Goal: Task Accomplishment & Management: Complete application form

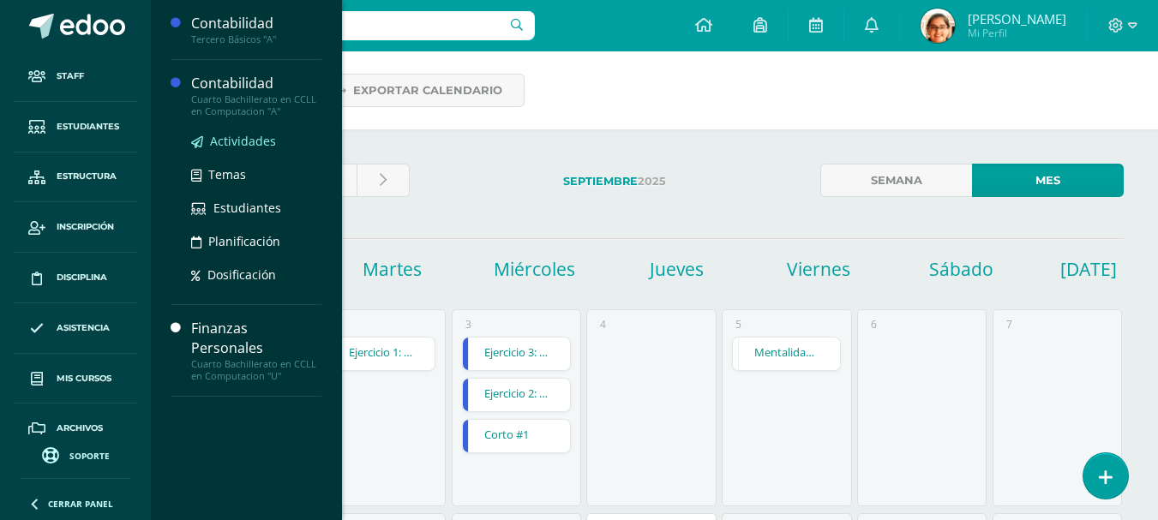
click at [233, 141] on span "Actividades" at bounding box center [243, 141] width 66 height 16
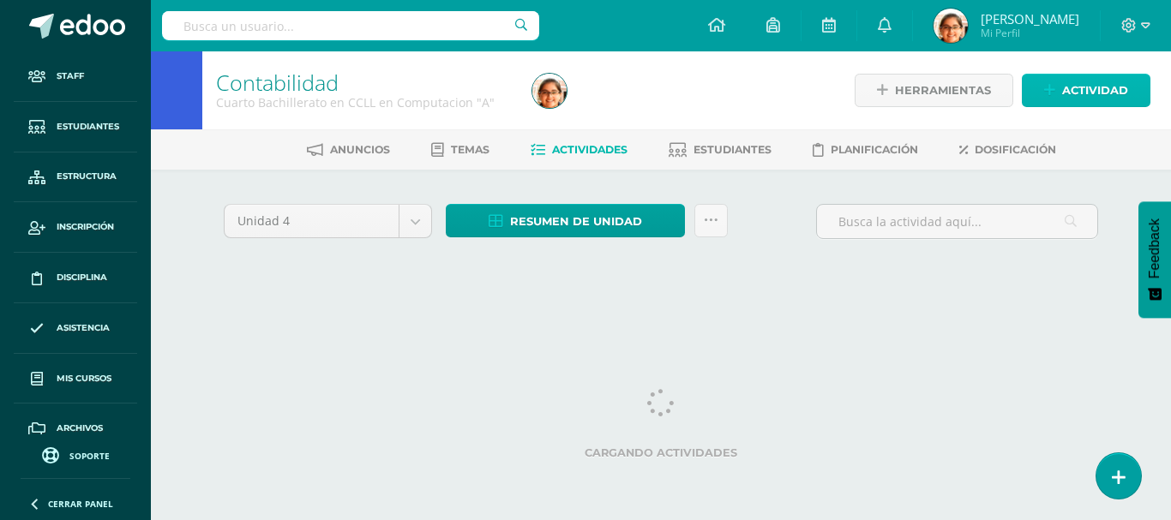
click at [1104, 94] on span "Actividad" at bounding box center [1095, 91] width 66 height 32
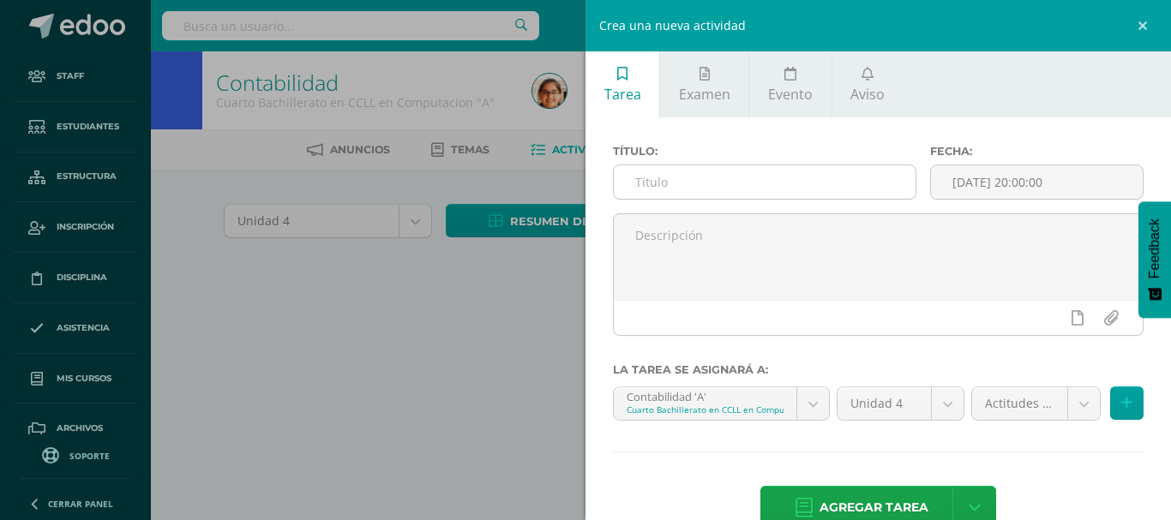
click at [683, 189] on input "text" at bounding box center [765, 181] width 302 height 33
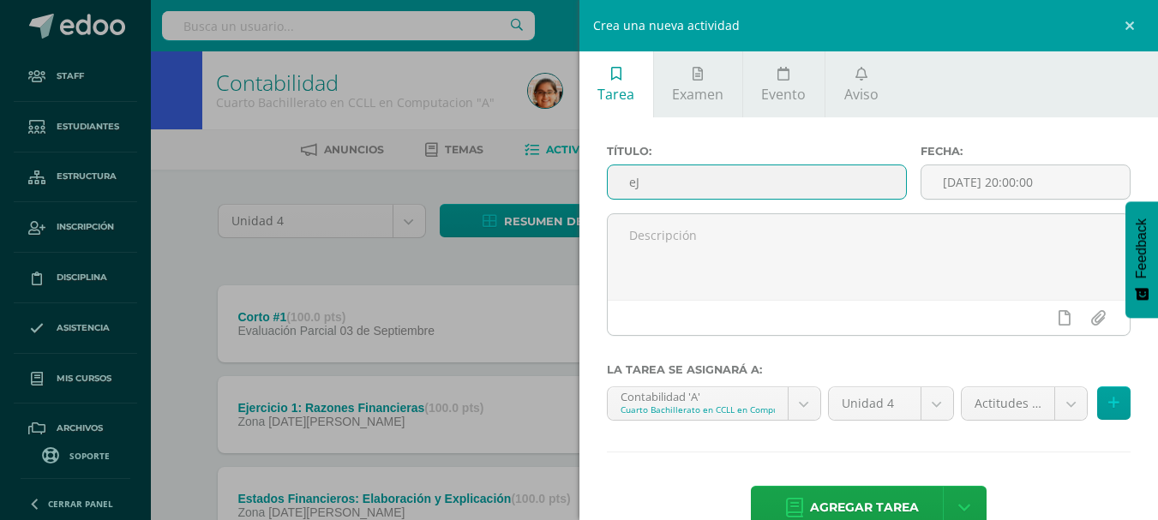
type input "e"
type input "Tarea: Ejercicio Sociedad Responsabilidad Limitada"
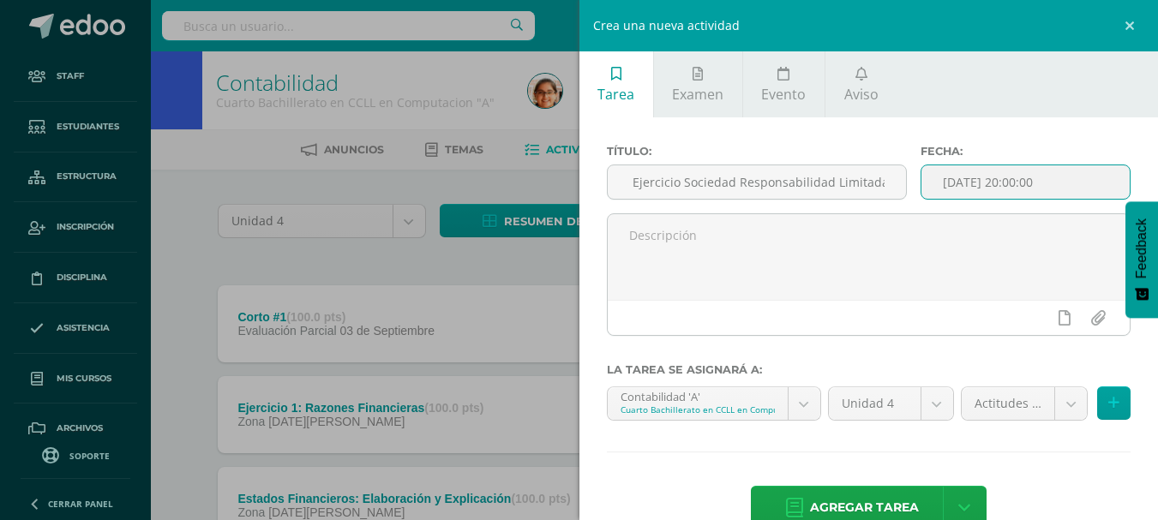
click at [983, 184] on input "[DATE] 20:00:00" at bounding box center [1025, 181] width 208 height 33
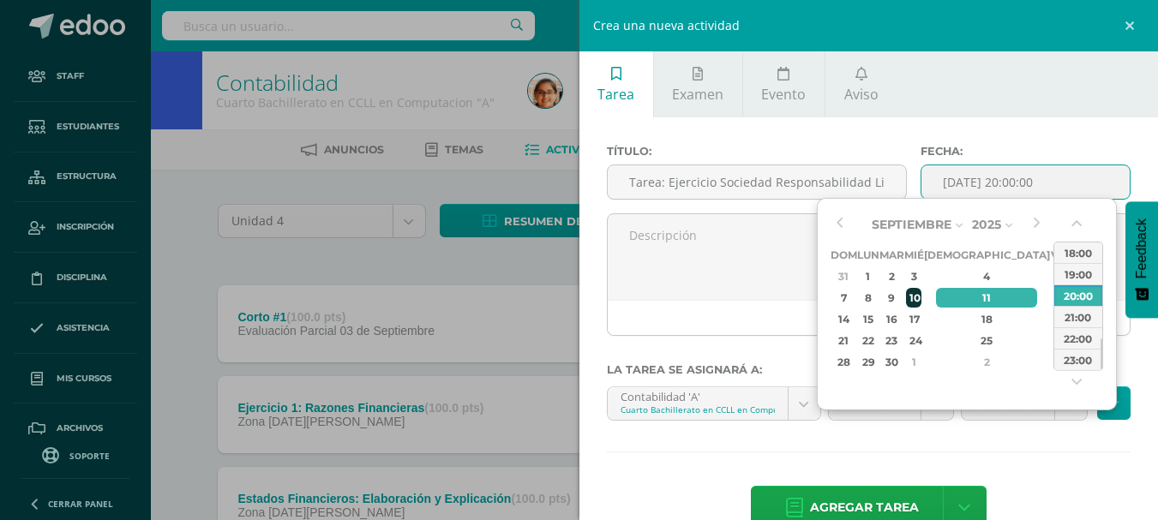
click at [921, 296] on div "10" at bounding box center [913, 298] width 15 height 20
type input "2025-09-10 20:00"
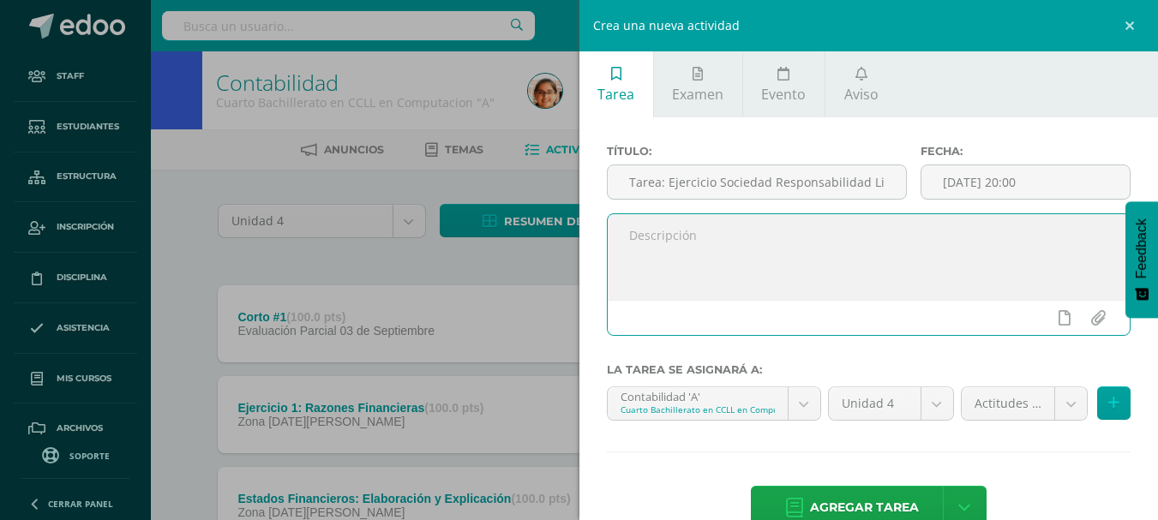
click at [710, 275] on textarea at bounding box center [869, 257] width 523 height 86
type textarea "Re"
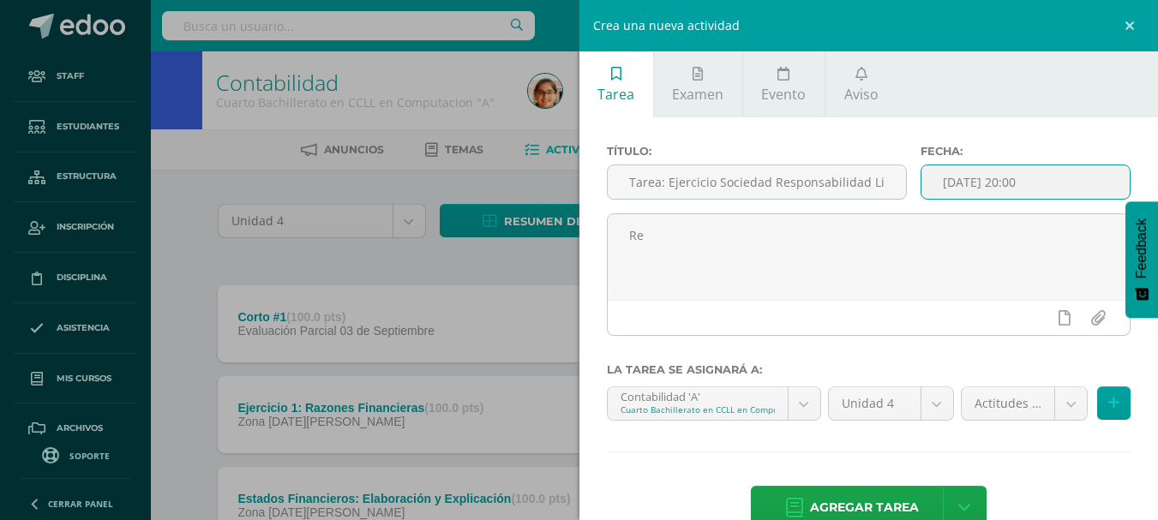
click at [958, 189] on input "2025-09-10 20:00" at bounding box center [1025, 181] width 208 height 33
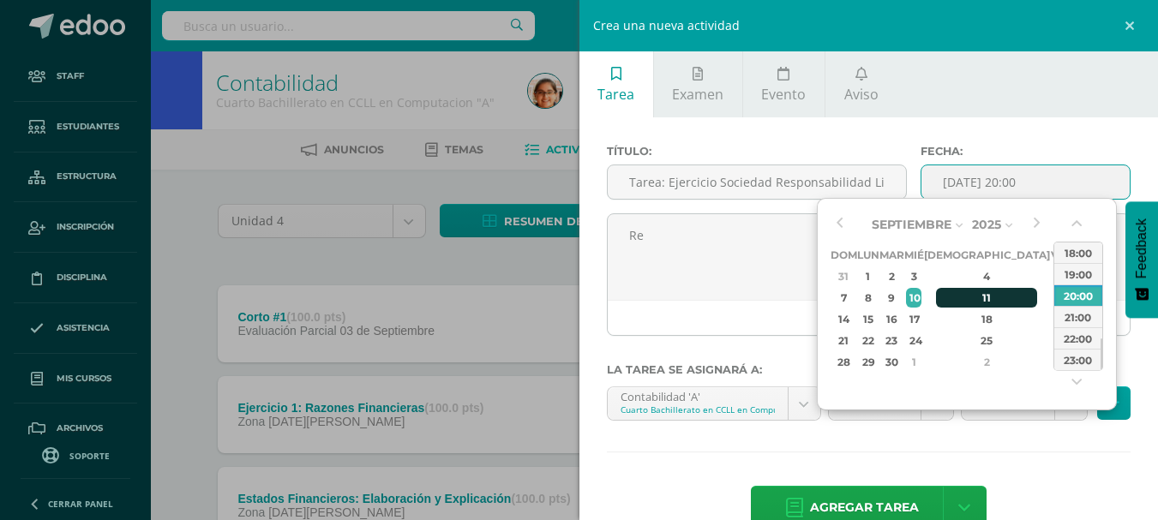
click at [975, 301] on div "11" at bounding box center [986, 298] width 101 height 20
type input "2025-09-11 20:00"
click at [817, 281] on div "Septiembre Enero Febrero Marzo Abril Mayo Junio Julio Agosto Septiembre Octubre…" at bounding box center [967, 304] width 300 height 213
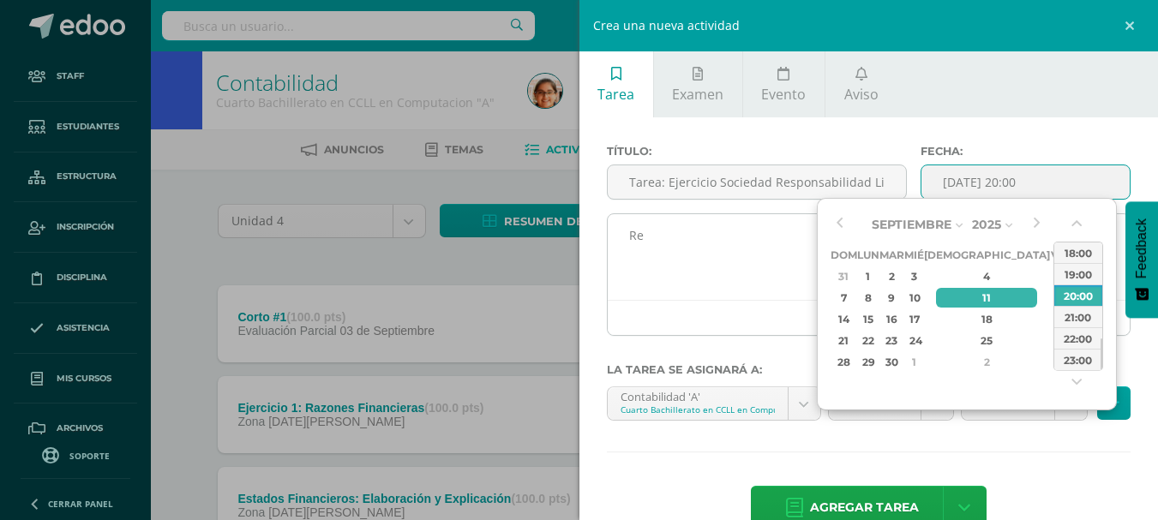
click at [759, 279] on textarea "Re" at bounding box center [869, 257] width 523 height 86
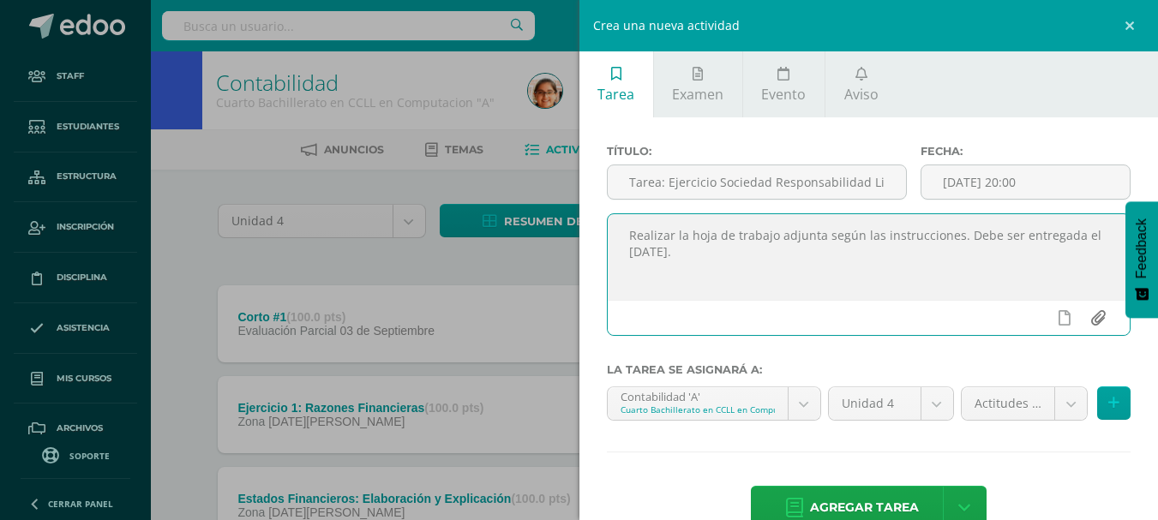
type textarea "Realizar la hoja de trabajo adjunta según las instrucciones. Debe ser entregada…"
click at [1086, 321] on input "file" at bounding box center [1097, 318] width 33 height 33
type input "C:\fakepath\Hoja de Trabajo Sociedad Responsabilidad Limitada.pdf"
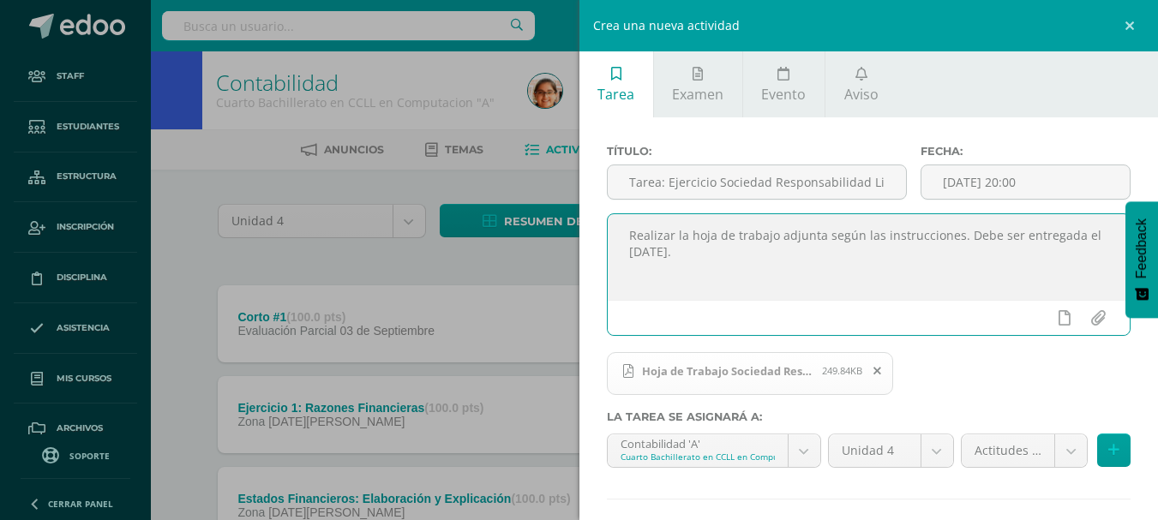
scroll to position [87, 0]
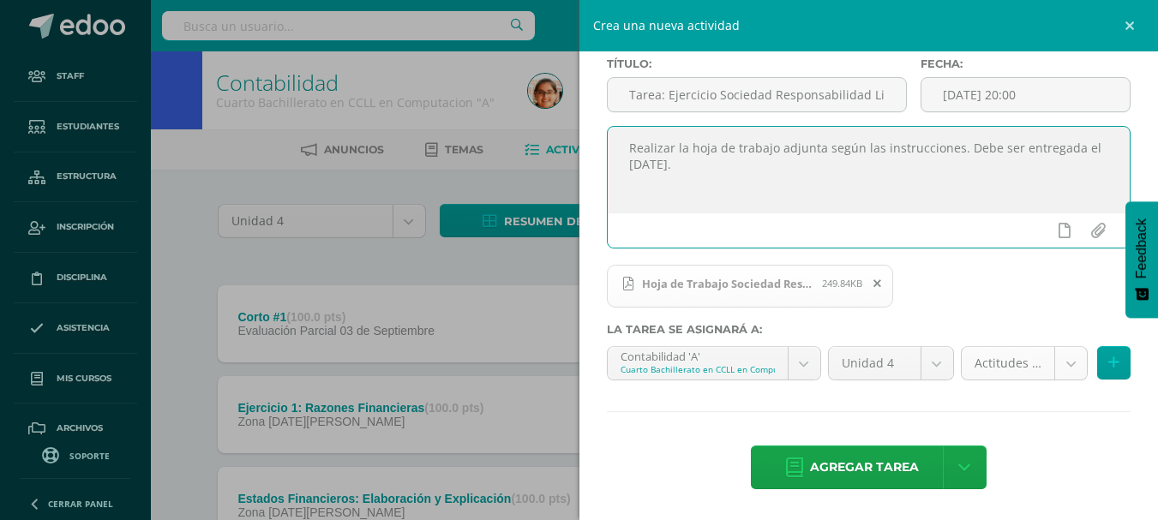
click at [1014, 375] on body "Staff Estudiantes Estructura Inscripción Disciplina Asistencia Mis cursos Archi…" at bounding box center [579, 374] width 1158 height 749
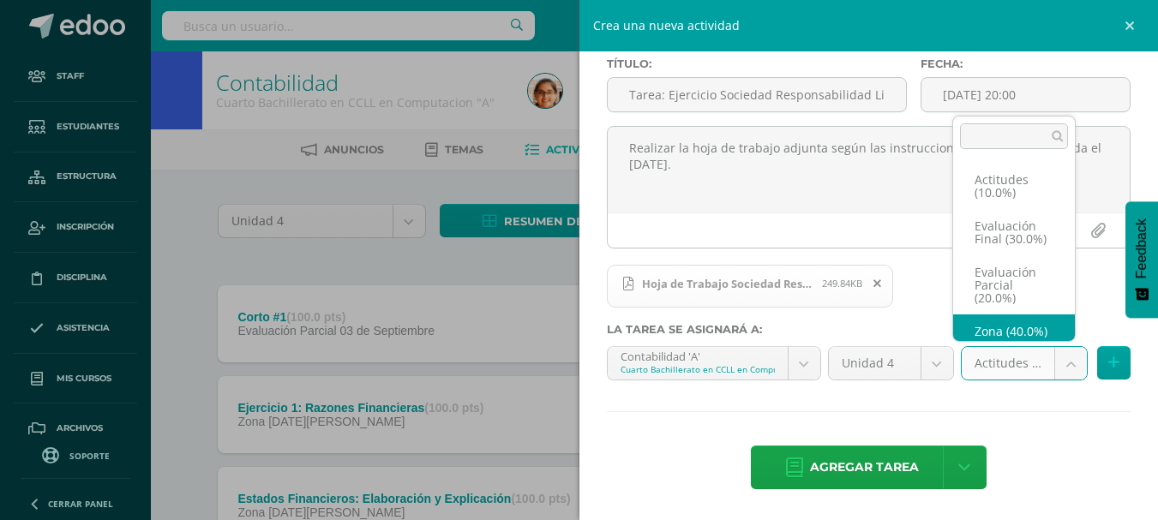
scroll to position [33, 0]
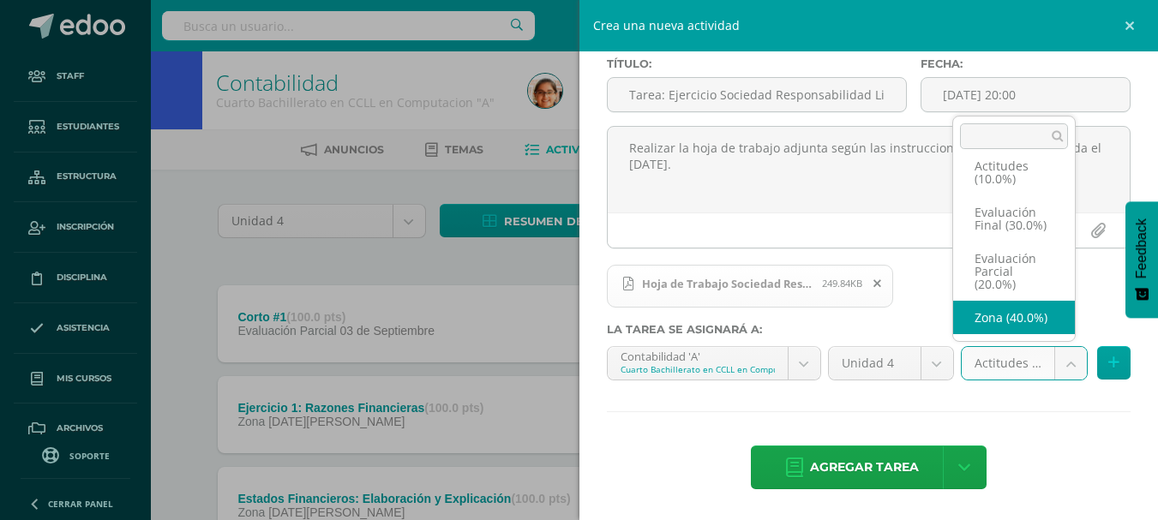
select select "158590"
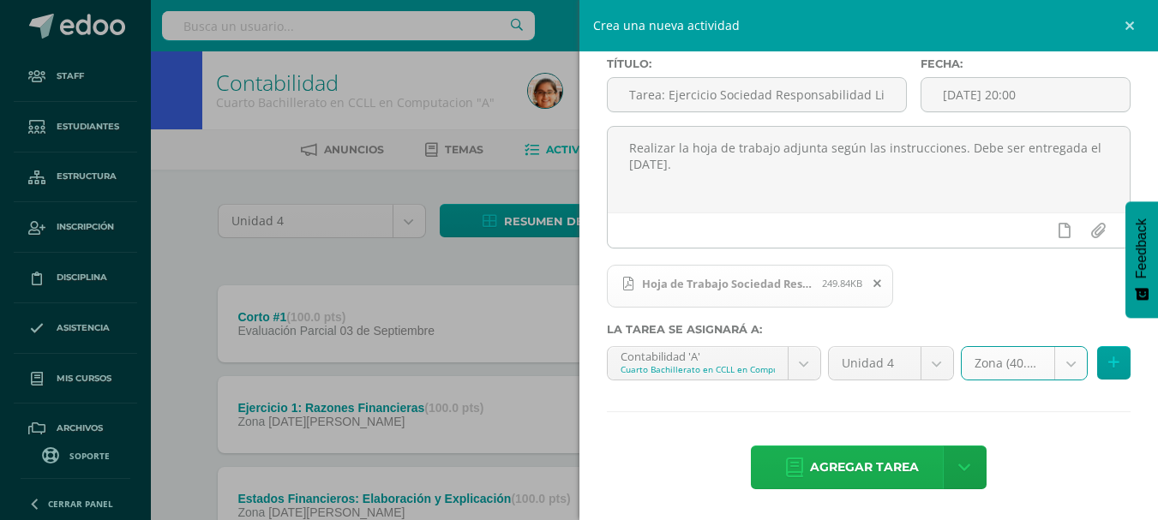
click at [888, 448] on span "Agregar tarea" at bounding box center [864, 468] width 109 height 42
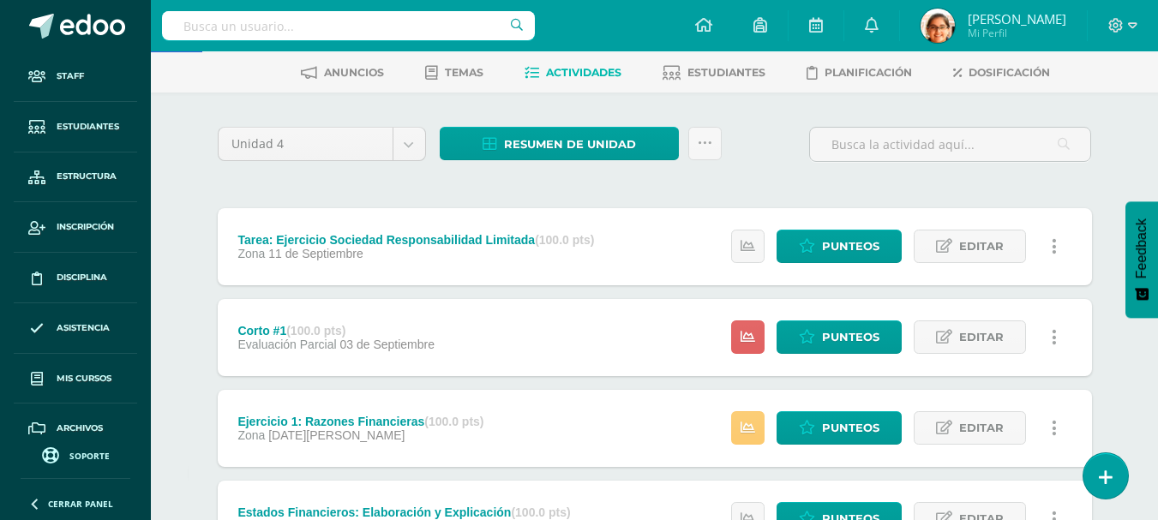
scroll to position [34, 0]
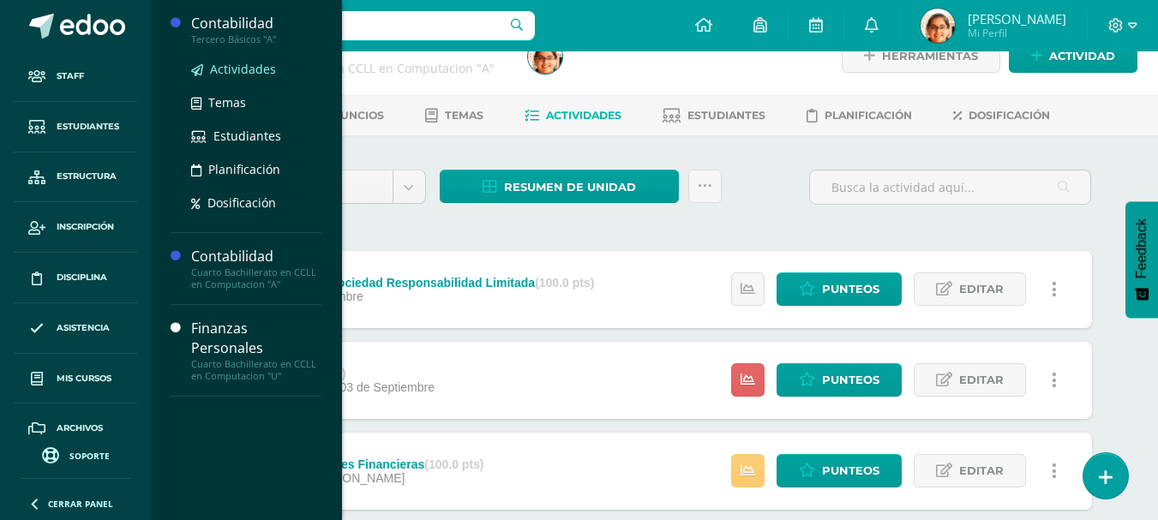
click at [219, 62] on span "Actividades" at bounding box center [243, 69] width 66 height 16
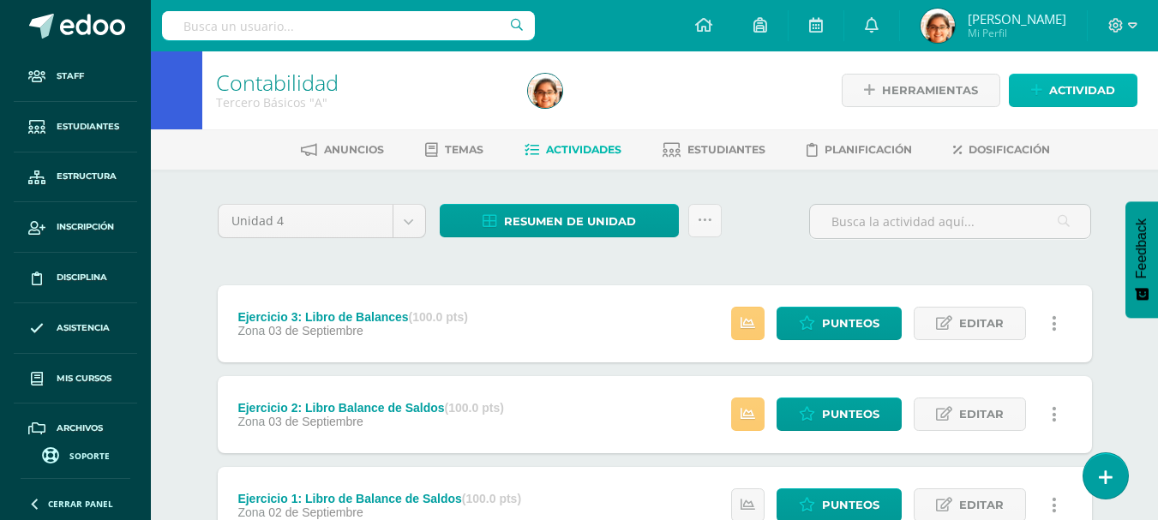
click at [1047, 101] on link "Actividad" at bounding box center [1073, 90] width 129 height 33
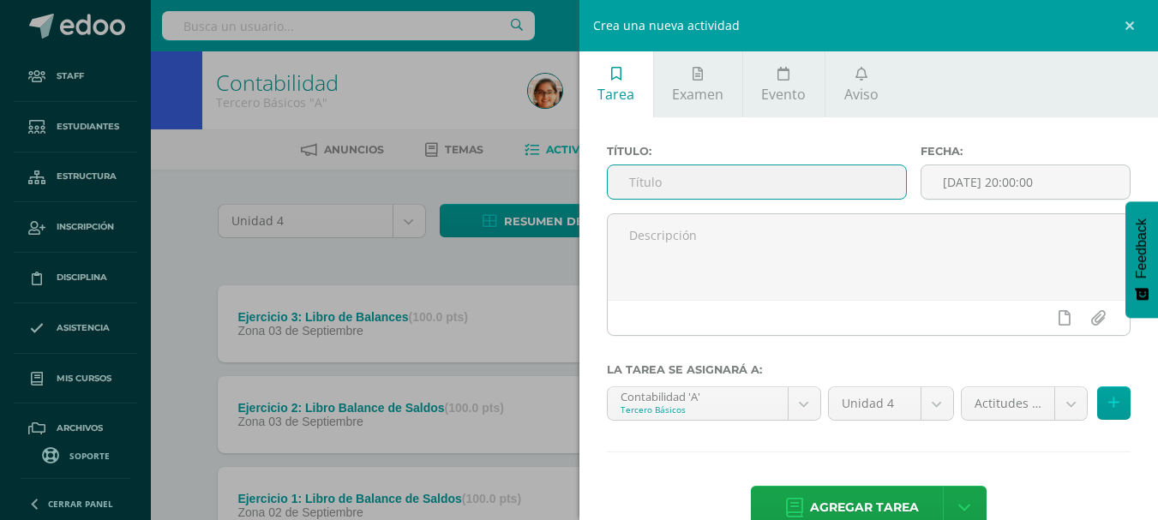
click at [737, 187] on input "text" at bounding box center [757, 181] width 298 height 33
type input "Ejercicio 1: Libro Diario, Mayor y Balance de Saldos"
click at [1006, 179] on input "[DATE] 20:00:00" at bounding box center [1025, 181] width 208 height 33
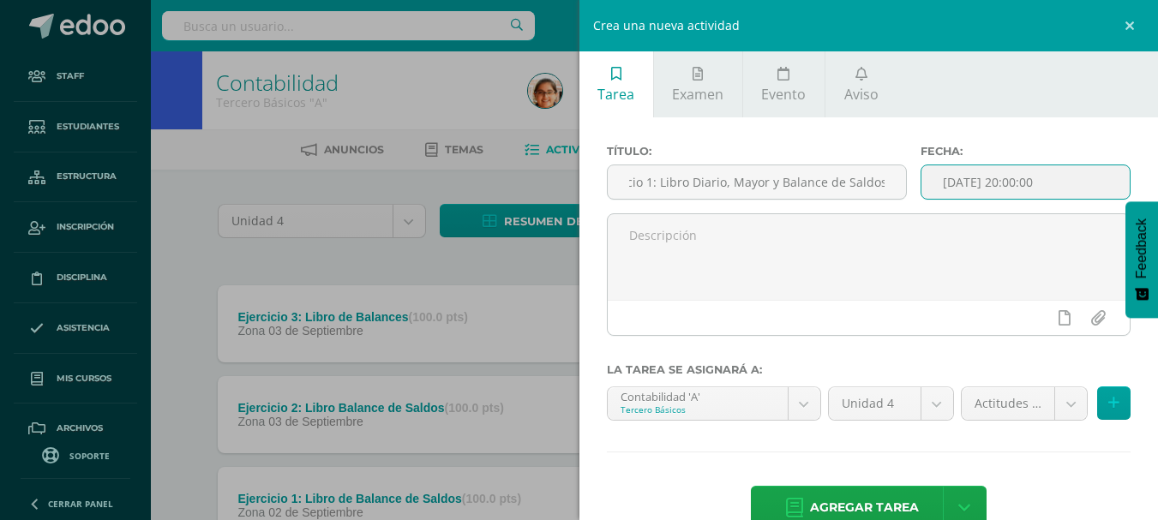
scroll to position [0, 0]
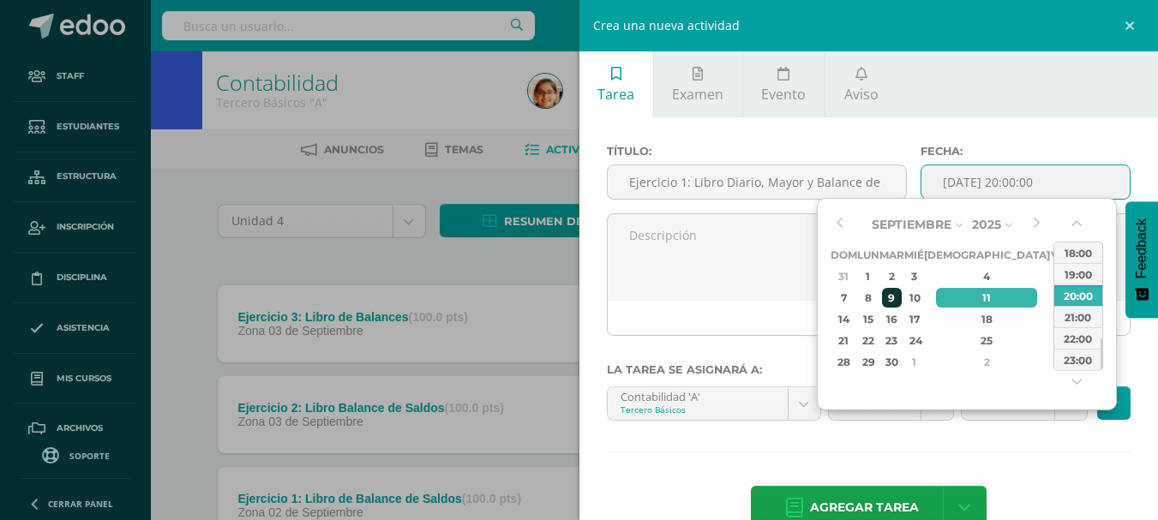
click at [896, 297] on div "9" at bounding box center [892, 298] width 20 height 20
type input "2025-09-09 20:00"
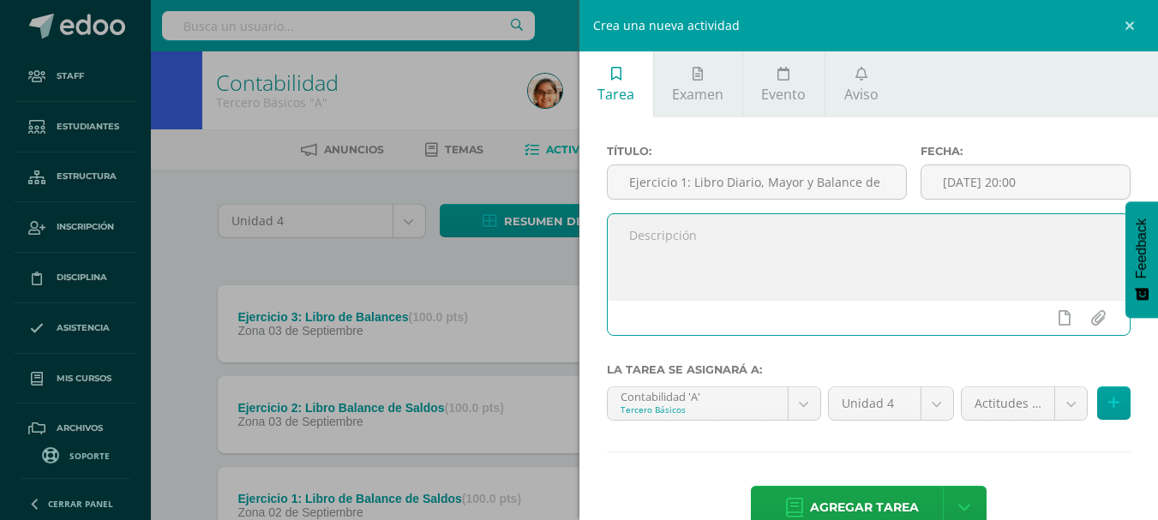
click at [756, 251] on textarea at bounding box center [869, 257] width 523 height 86
type textarea "T"
type textarea "Ejercicio 25, trabajado en clase. Debe ser terminado y entregado el martes 14 d…"
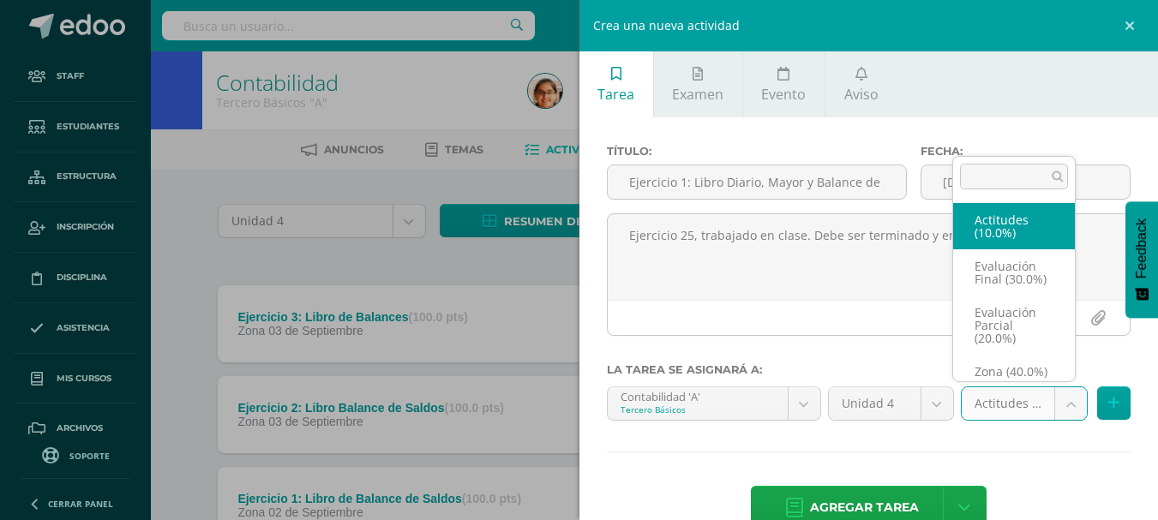
click at [988, 407] on body "Staff Estudiantes Estructura Inscripción Disciplina Asistencia Mis cursos Archi…" at bounding box center [579, 511] width 1158 height 1022
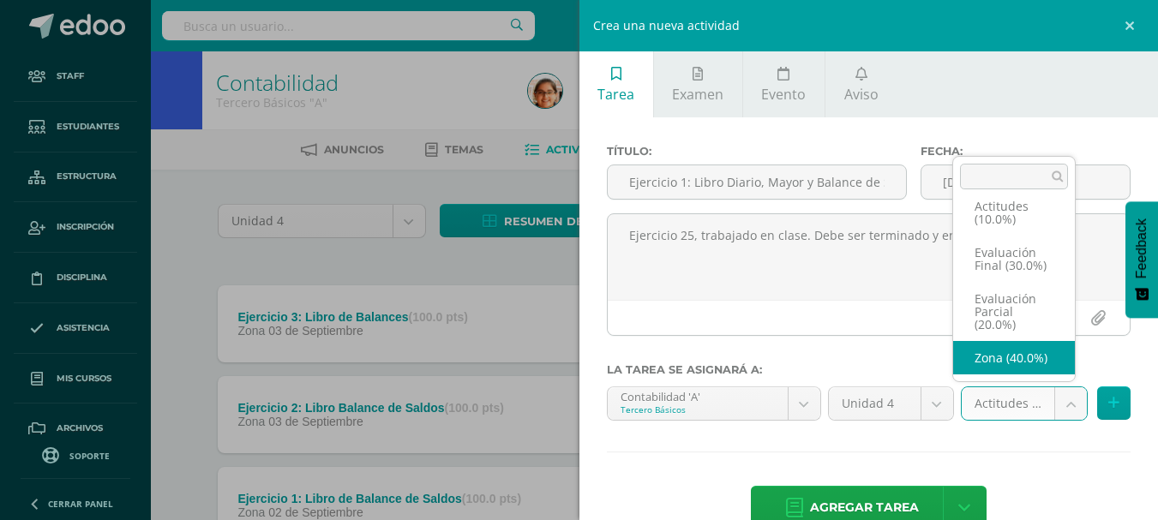
select select "158577"
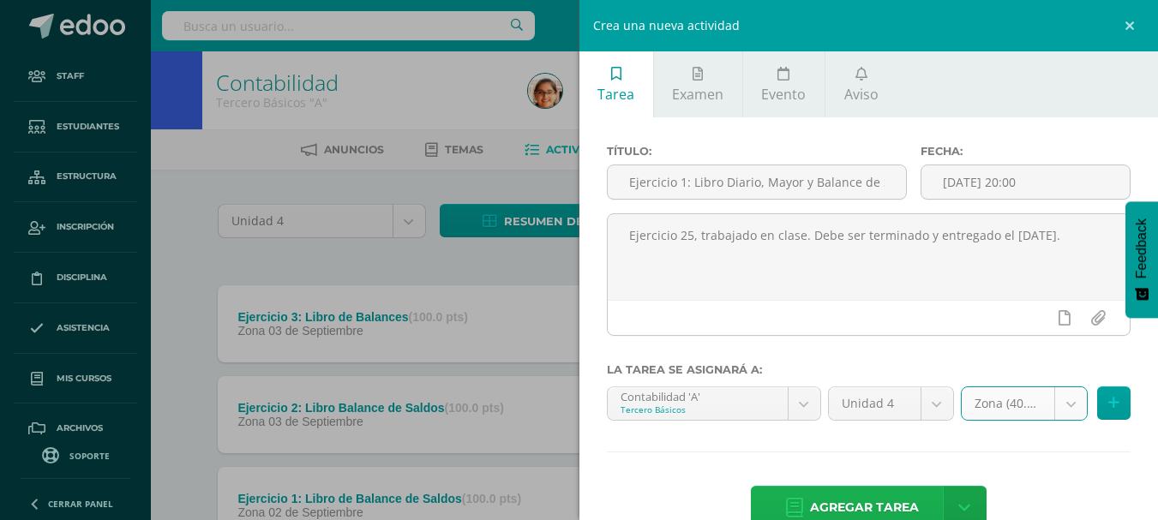
click at [906, 498] on span "Agregar tarea" at bounding box center [864, 508] width 109 height 42
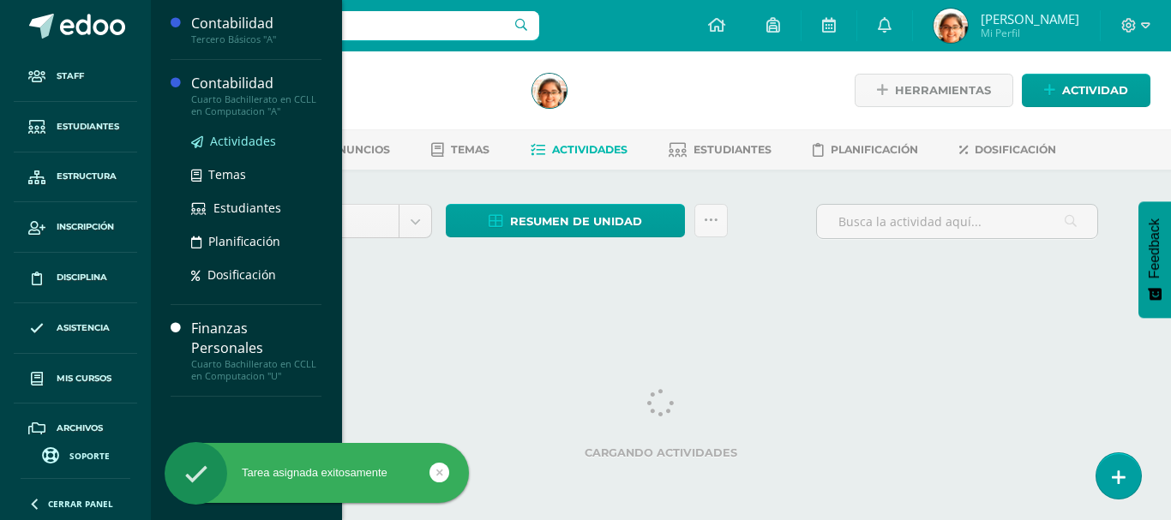
click at [232, 142] on span "Actividades" at bounding box center [243, 141] width 66 height 16
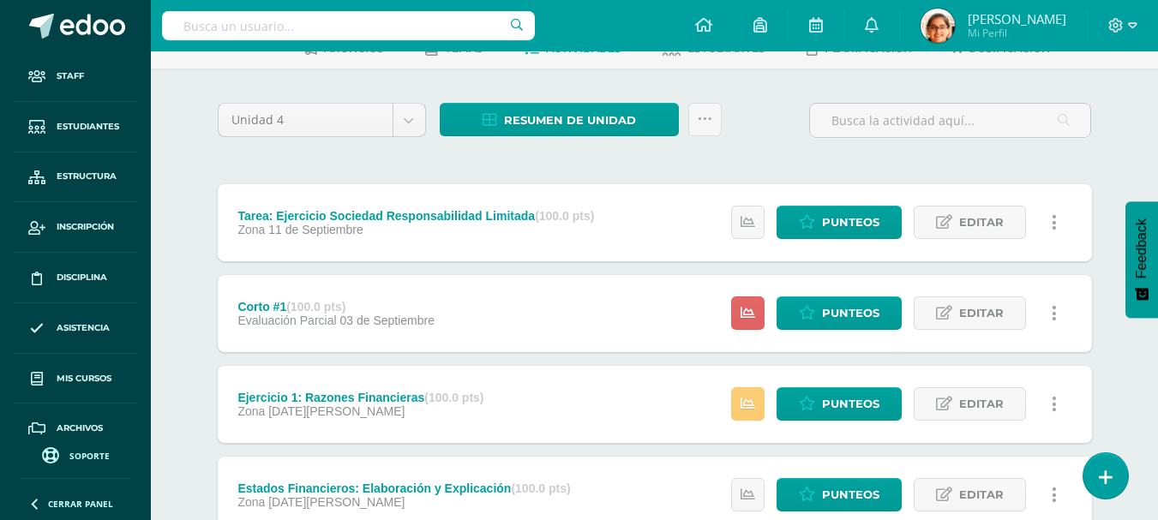
scroll to position [143, 0]
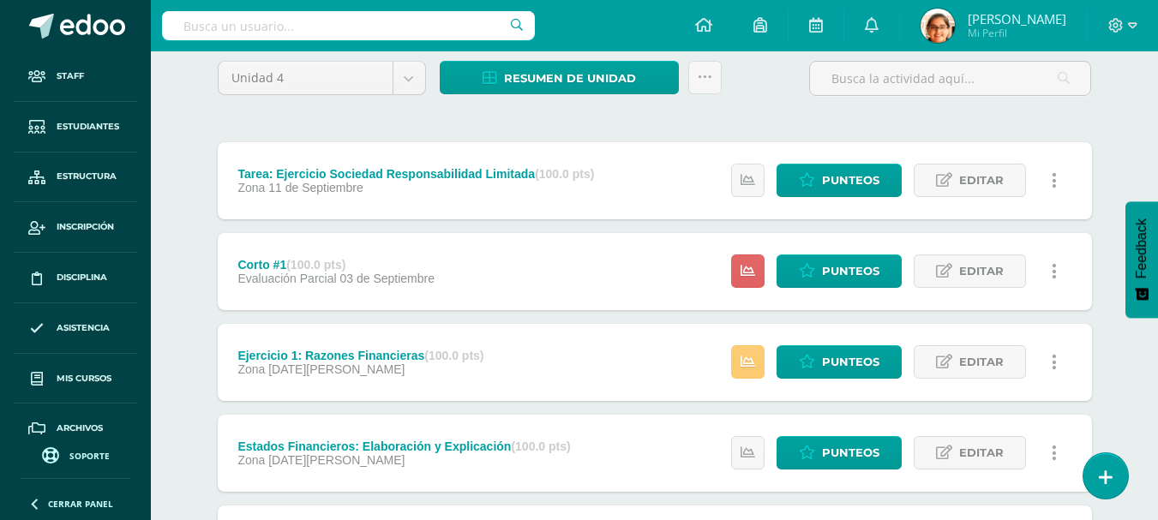
click at [619, 199] on div "Tarea: Ejercicio Sociedad Responsabilidad Limitada (100.0 pts) Zona 11 de Septi…" at bounding box center [655, 180] width 874 height 77
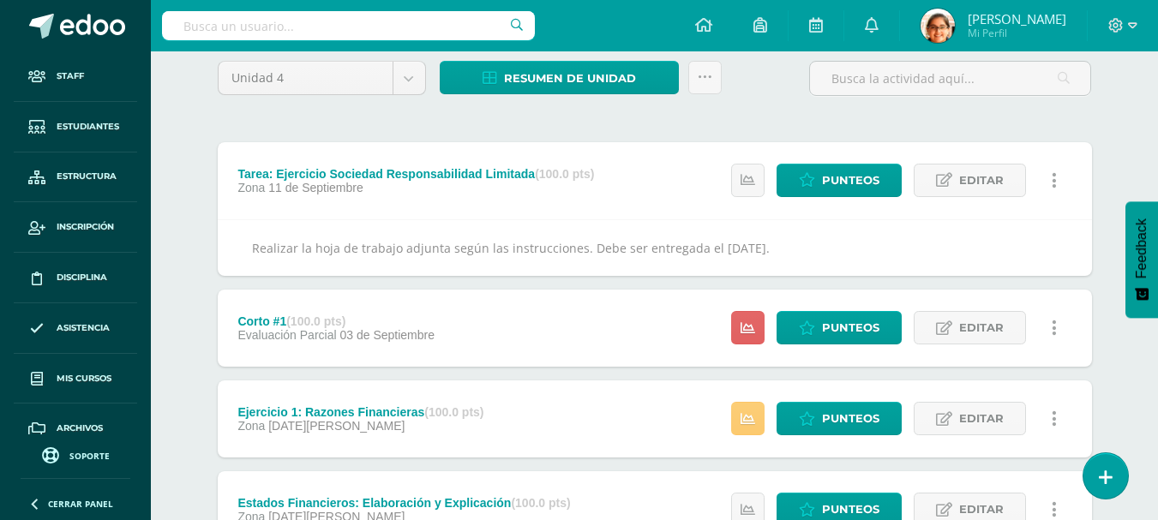
click at [269, 112] on div "Unidad 4 Unidad 1 Unidad 2 Unidad 3 Unidad 4 Resumen de unidad Descargar como H…" at bounding box center [655, 390] width 888 height 658
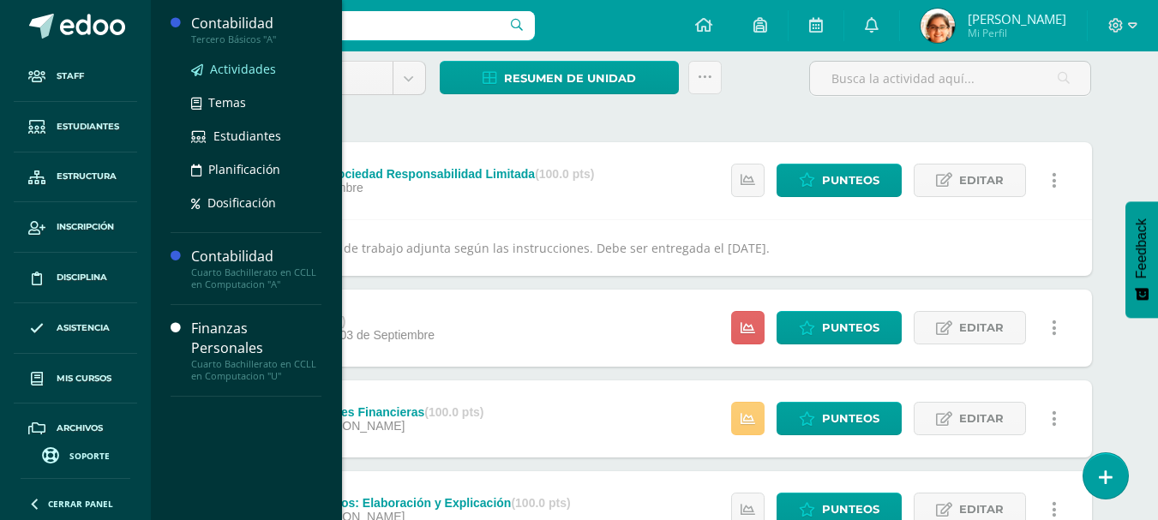
click at [249, 70] on span "Actividades" at bounding box center [243, 69] width 66 height 16
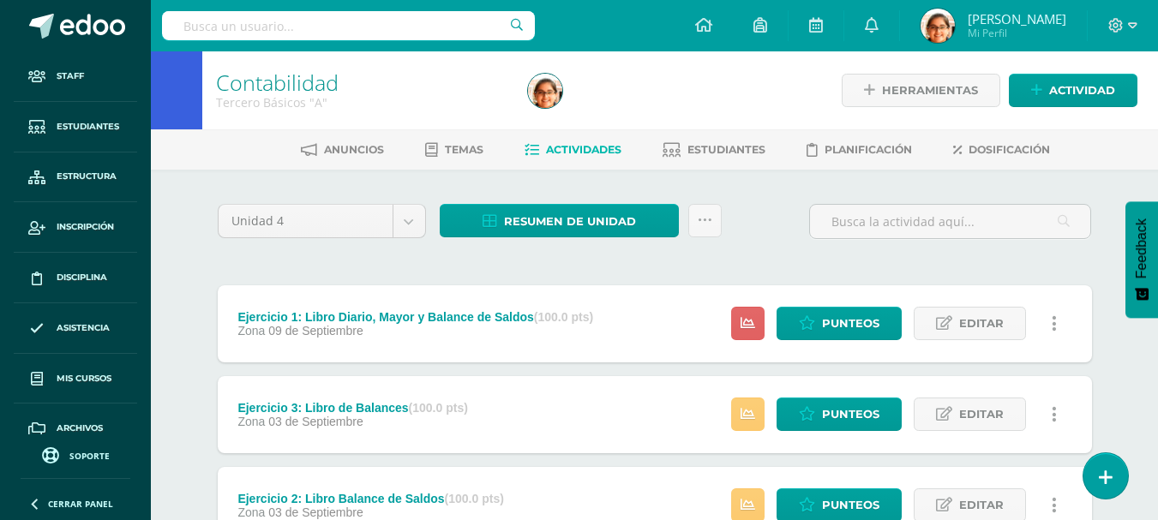
scroll to position [143, 0]
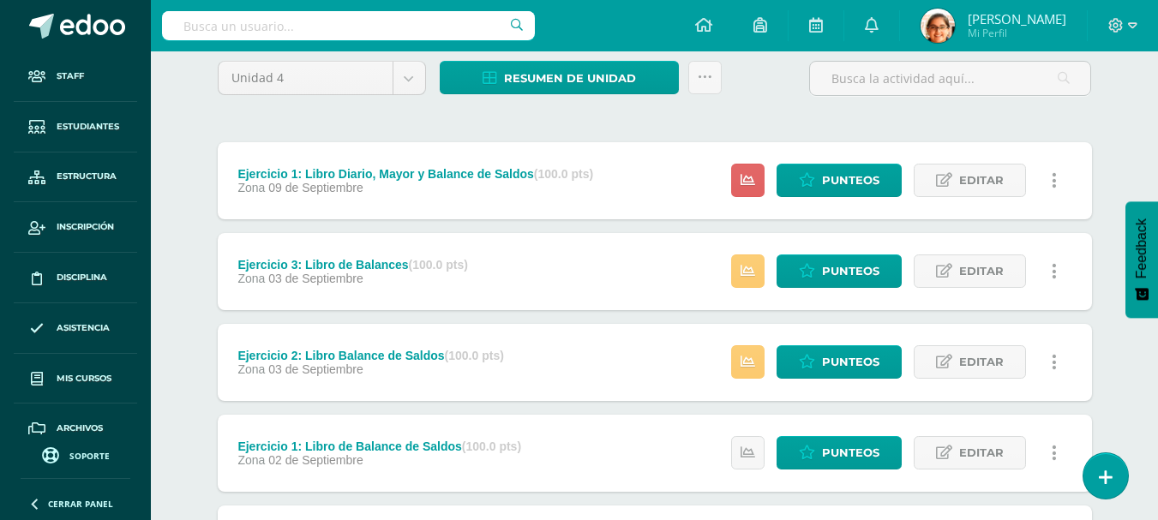
click at [546, 183] on div "Zona 09 de Septiembre" at bounding box center [415, 188] width 356 height 14
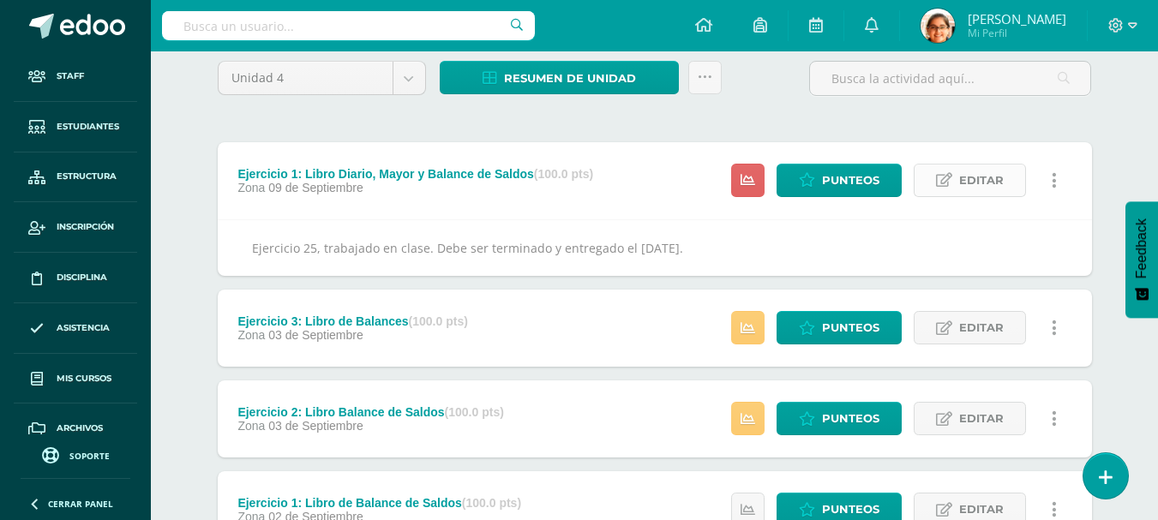
click at [978, 180] on span "Editar" at bounding box center [981, 181] width 45 height 32
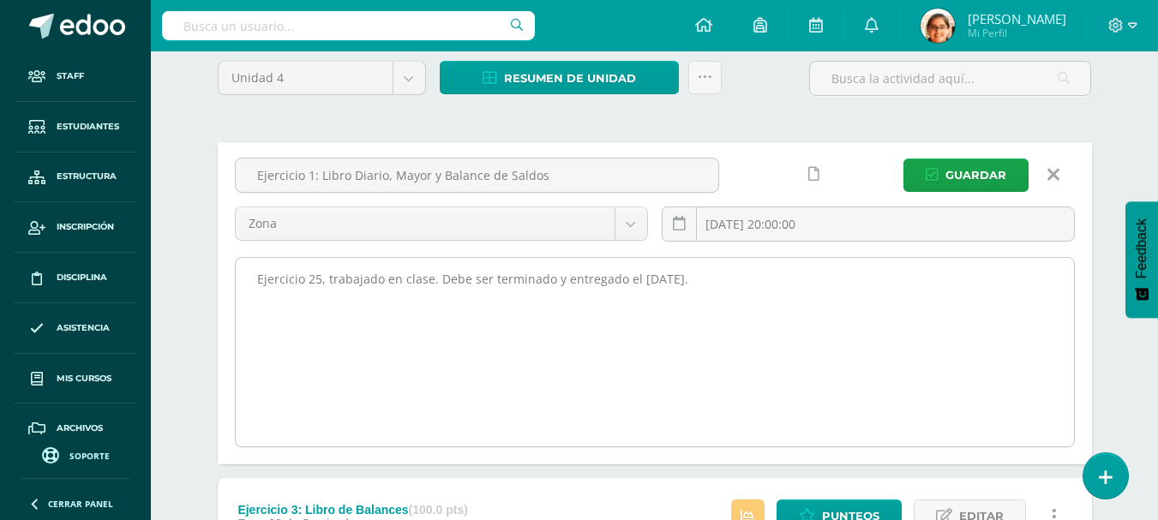
click at [693, 283] on textarea "Ejercicio 25, trabajado en clase. Debe ser terminado y entregado el martes 14 d…" at bounding box center [655, 352] width 838 height 189
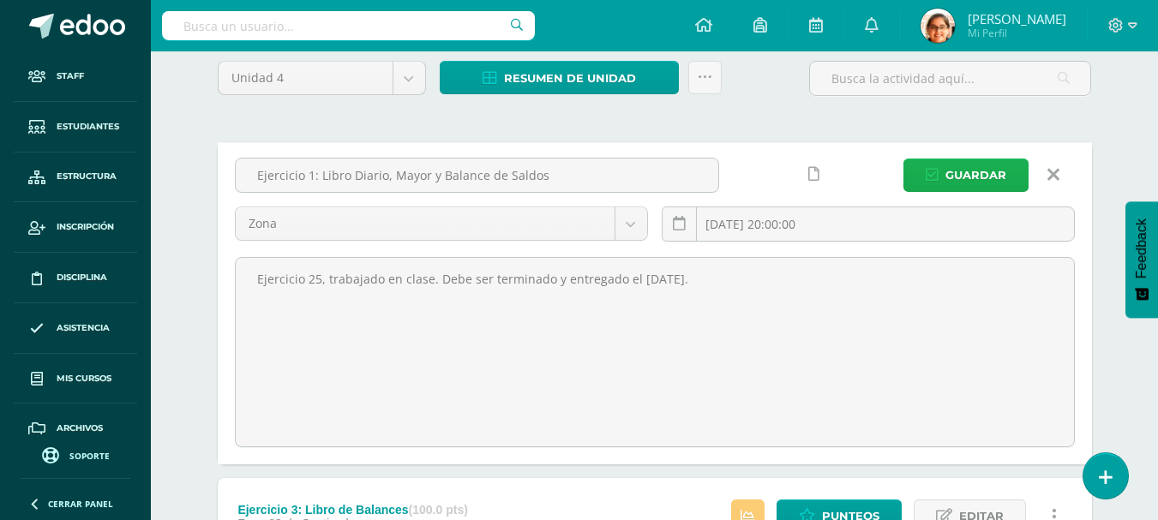
type textarea "Ejercicio 25, trabajado en clase. Debe ser terminado y entregado el martes 16 d…"
click at [954, 163] on span "Guardar" at bounding box center [975, 175] width 61 height 32
